Goal: Download file/media

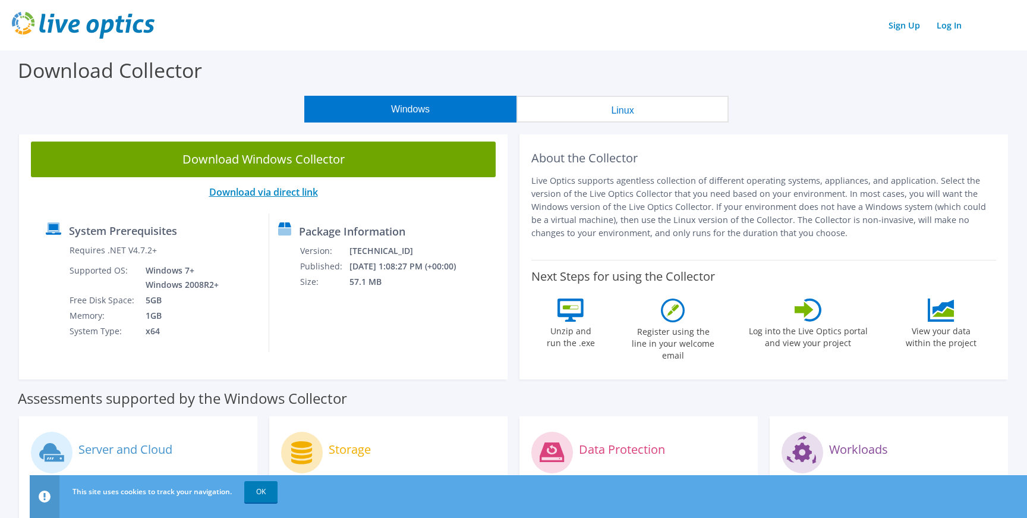
click at [232, 192] on link "Download via direct link" at bounding box center [263, 191] width 109 height 13
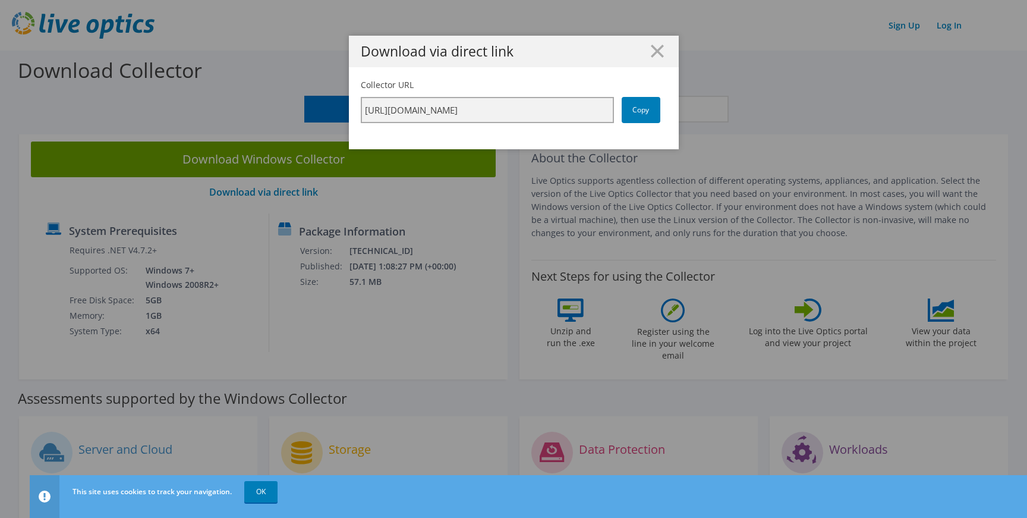
click at [558, 105] on input "https://app.liveoptics.com/collector/direct?request=017b3145-9df9-4e36-99fe-54a…" at bounding box center [487, 110] width 253 height 26
click at [645, 114] on link "Copy" at bounding box center [641, 110] width 39 height 26
click at [654, 51] on icon at bounding box center [657, 51] width 13 height 13
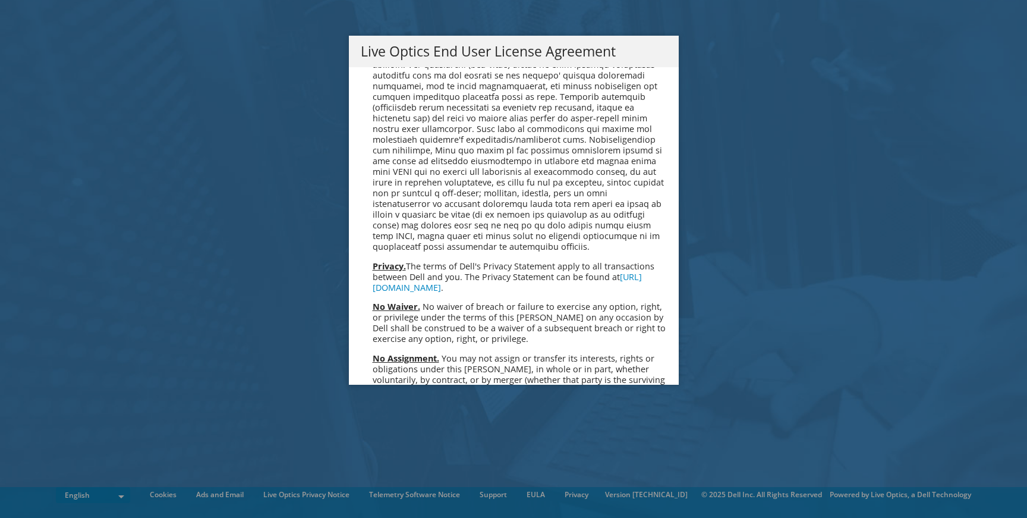
scroll to position [4355, 0]
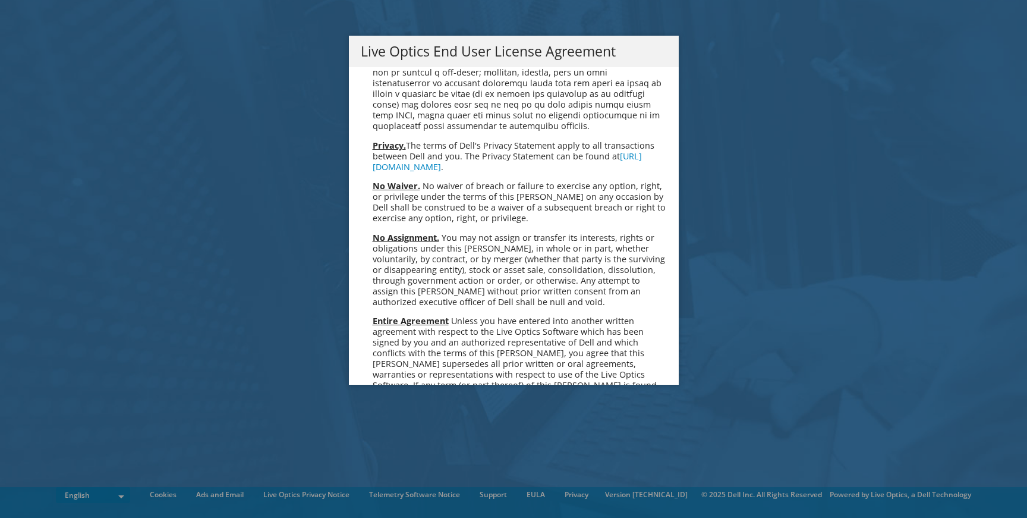
click at [380, 496] on link "Accept" at bounding box center [391, 510] width 61 height 29
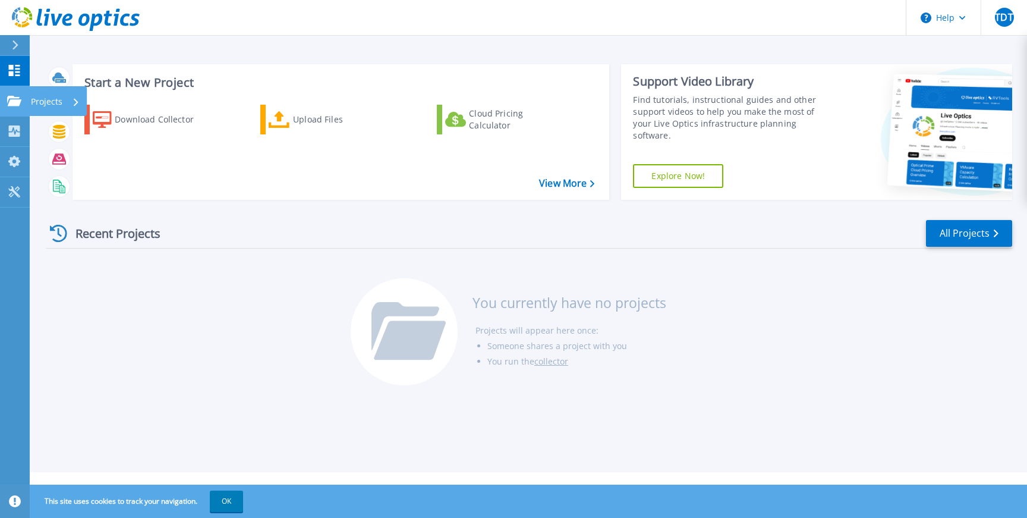
click at [14, 102] on icon at bounding box center [14, 101] width 14 height 10
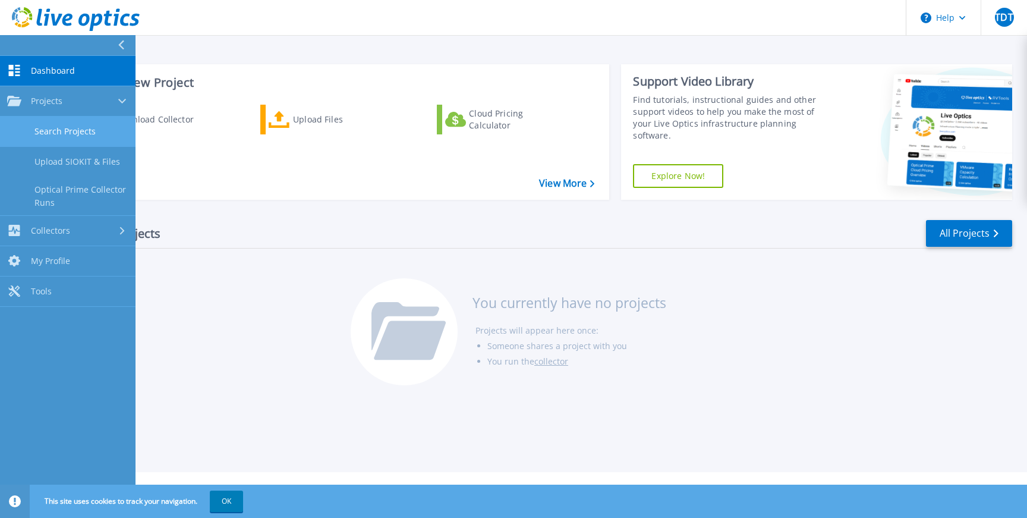
click at [56, 133] on link "Search Projects" at bounding box center [68, 131] width 136 height 30
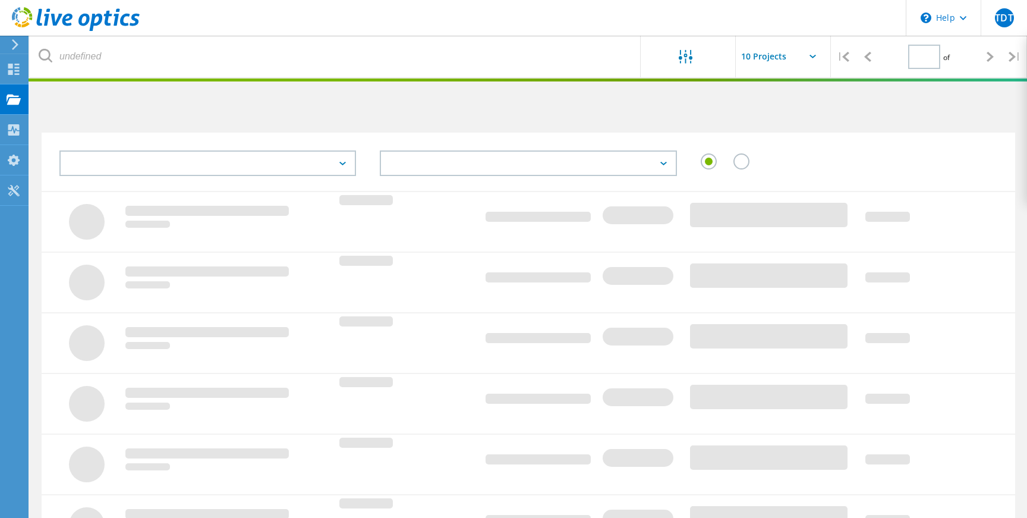
type input "1"
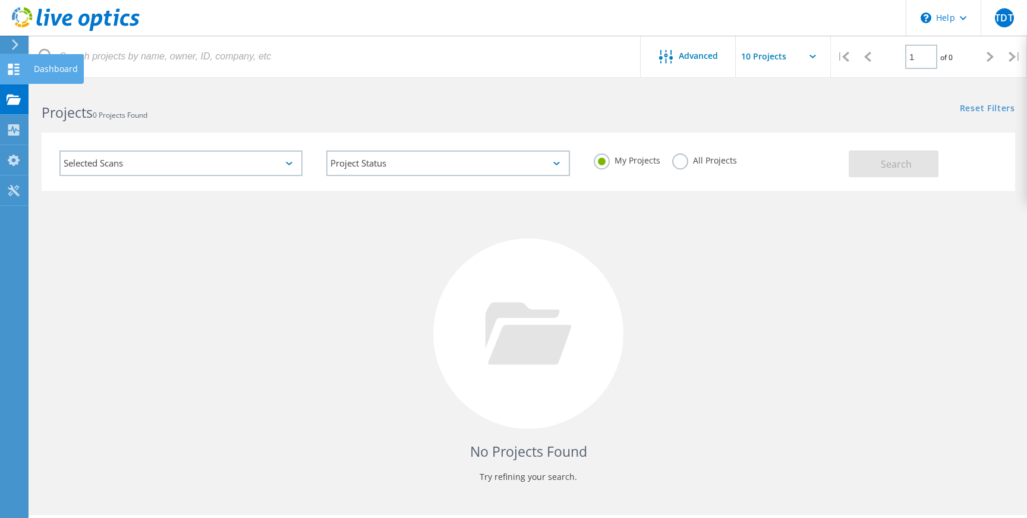
click at [12, 65] on icon at bounding box center [14, 69] width 14 height 11
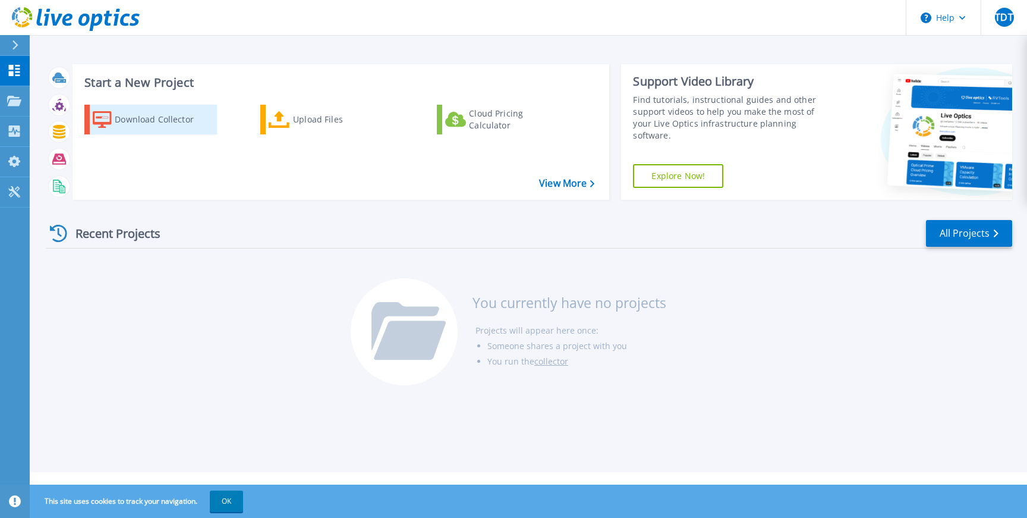
click at [146, 121] on div "Download Collector" at bounding box center [162, 120] width 95 height 24
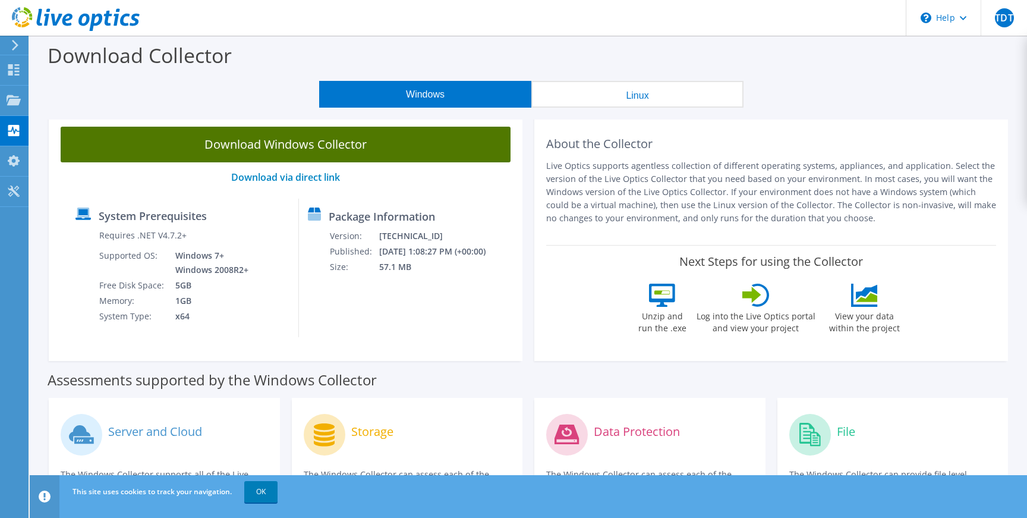
click at [257, 147] on link "Download Windows Collector" at bounding box center [286, 145] width 450 height 36
